Goal: Navigation & Orientation: Find specific page/section

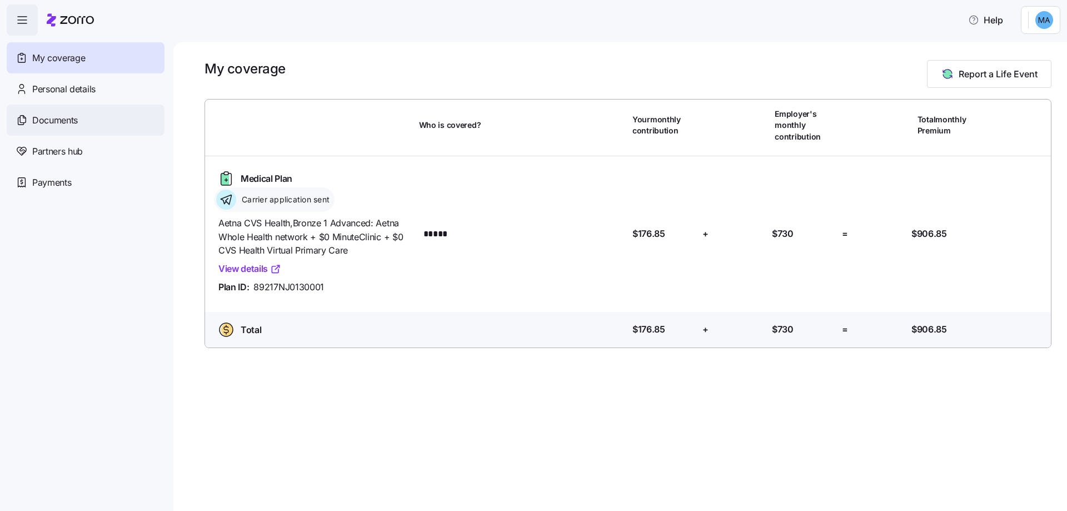
click at [53, 121] on span "Documents" at bounding box center [55, 120] width 46 height 14
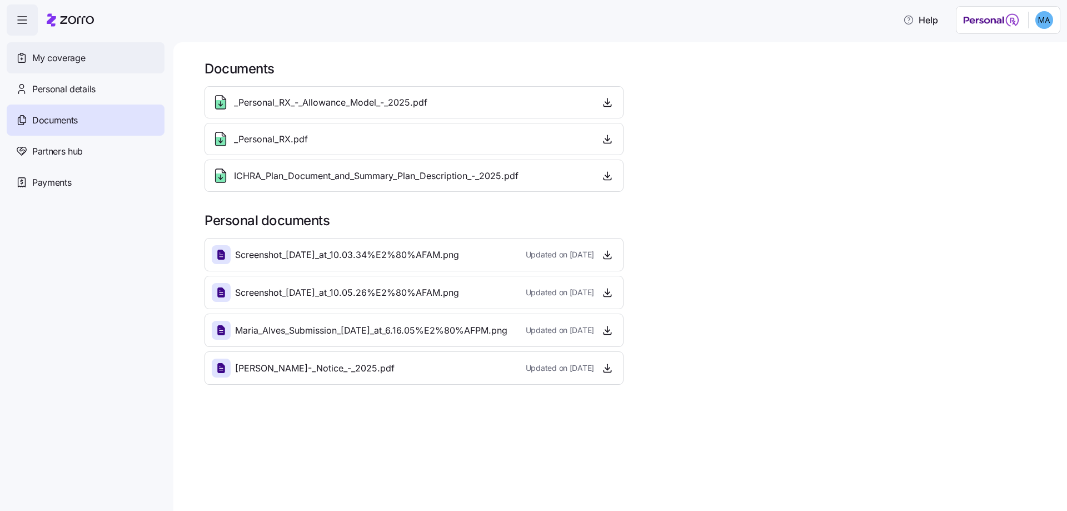
click at [52, 56] on span "My coverage" at bounding box center [58, 58] width 53 height 14
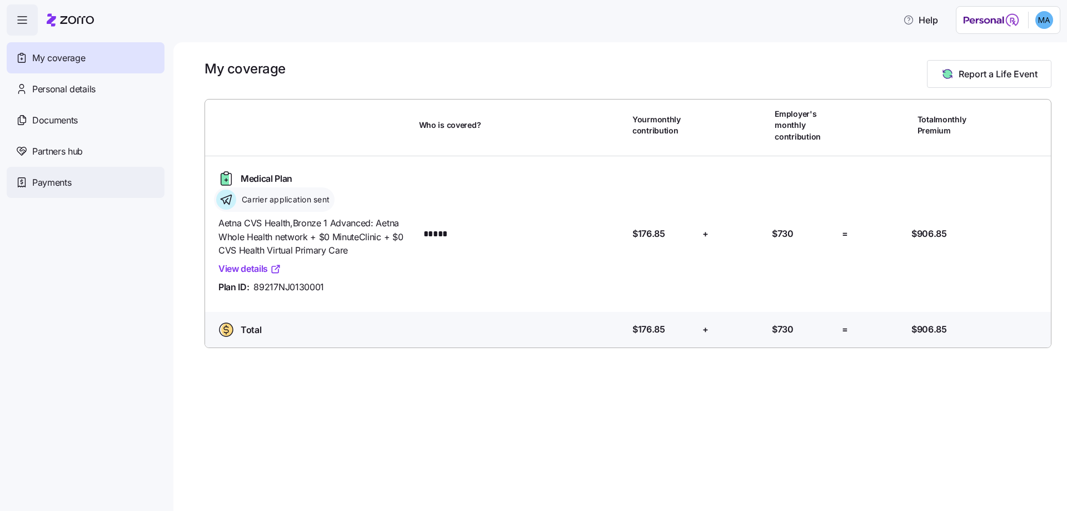
click at [47, 182] on span "Payments" at bounding box center [51, 183] width 39 height 14
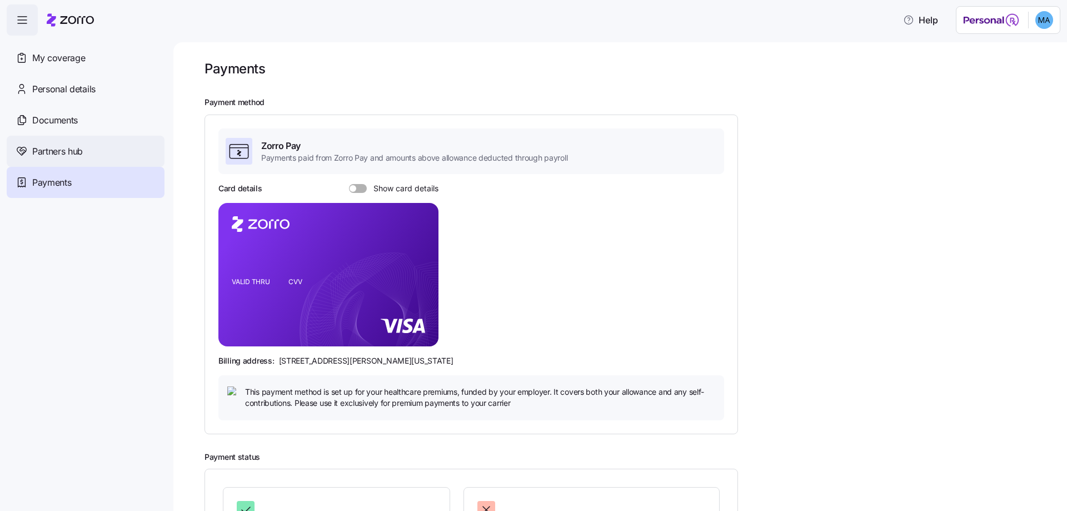
click at [38, 155] on span "Partners hub" at bounding box center [57, 152] width 51 height 14
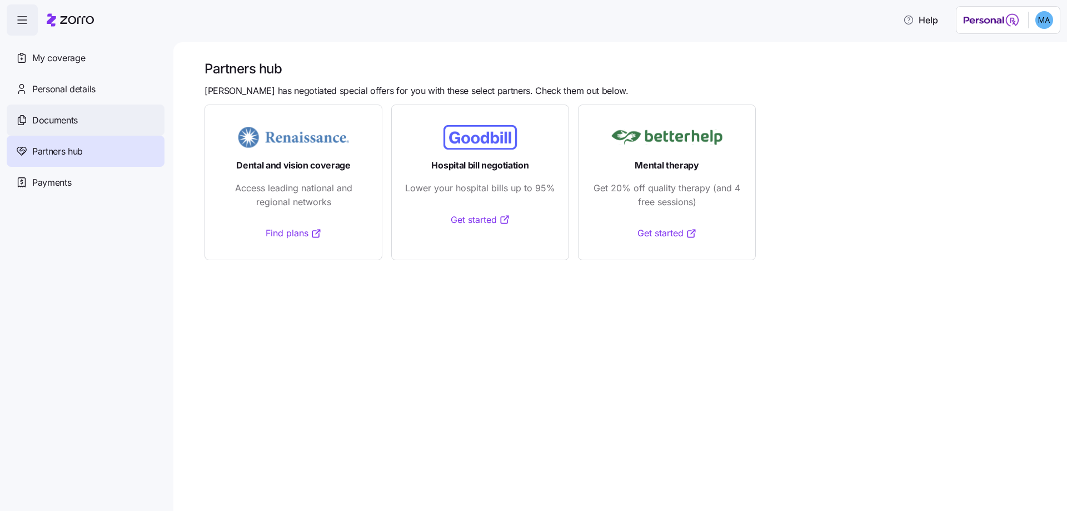
click at [33, 113] on span "Documents" at bounding box center [55, 120] width 46 height 14
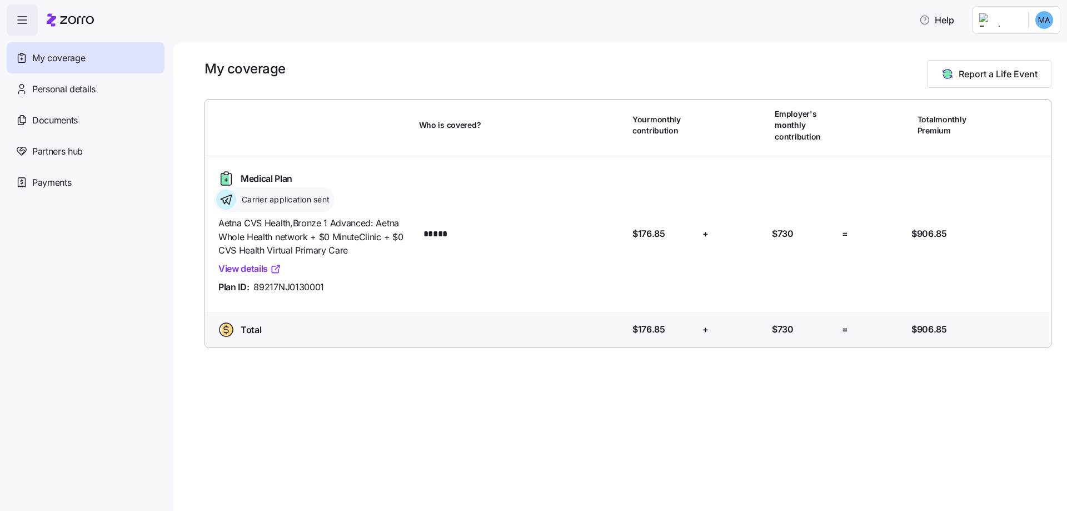
click at [314, 198] on span "Carrier application sent" at bounding box center [284, 199] width 91 height 11
click at [391, 218] on span "Aetna CVS Health , Bronze 1 Advanced: Aetna Whole Health network + $0 MinuteCli…" at bounding box center [314, 236] width 192 height 41
drag, startPoint x: 624, startPoint y: 277, endPoint x: 694, endPoint y: 293, distance: 71.8
click at [694, 293] on div "Medical Plan Carrier application sent Aetna CVS Health , Bronze 1 Advanced: Aet…" at bounding box center [628, 234] width 837 height 138
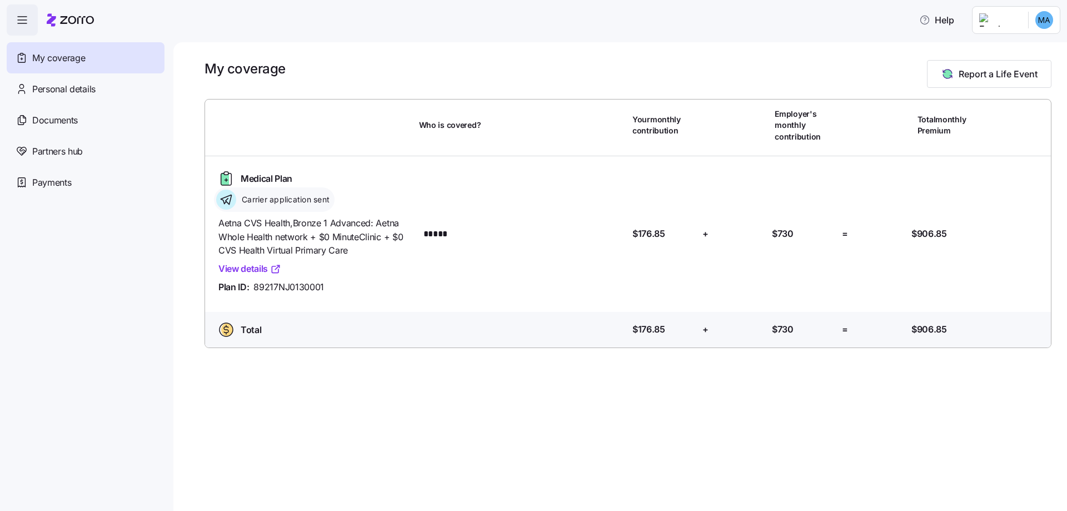
click at [669, 353] on div "My coverage Report a Life Event Who is covered? Your monthly contribution Emplo…" at bounding box center [620, 276] width 894 height 469
click at [625, 391] on div "My coverage Report a Life Event Who is covered? Your monthly contribution Emplo…" at bounding box center [620, 276] width 894 height 469
